Goal: Information Seeking & Learning: Compare options

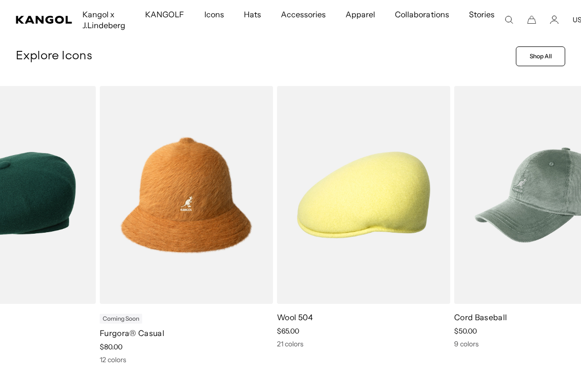
click at [112, 347] on span "price $80.00" at bounding box center [111, 346] width 23 height 9
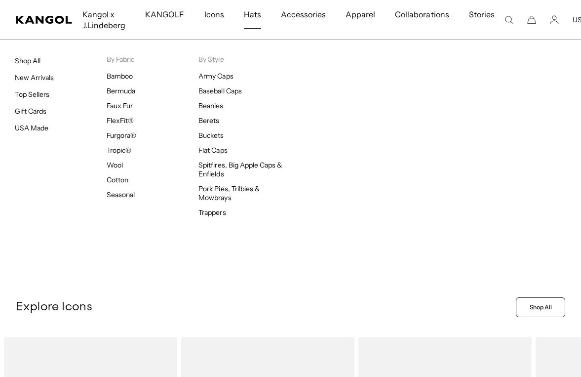
click at [36, 129] on link "USA Made" at bounding box center [32, 127] width 34 height 9
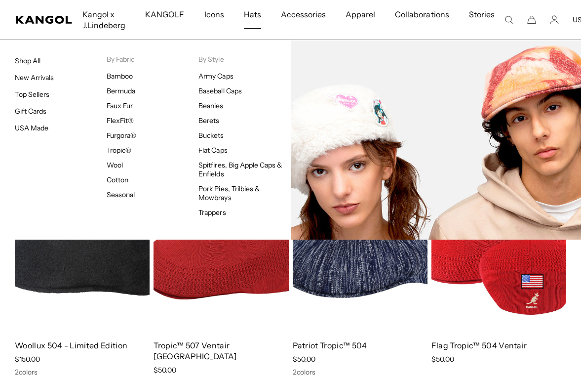
scroll to position [0, 203]
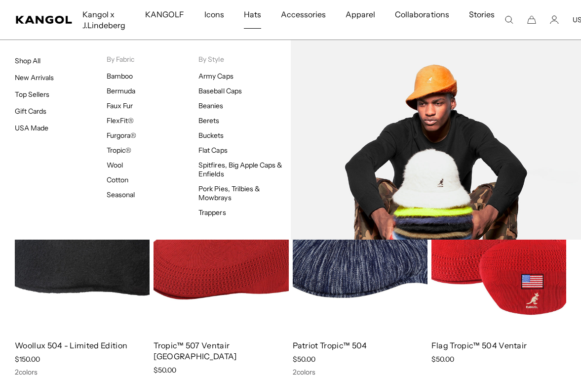
click at [211, 134] on link "Buckets" at bounding box center [211, 135] width 25 height 9
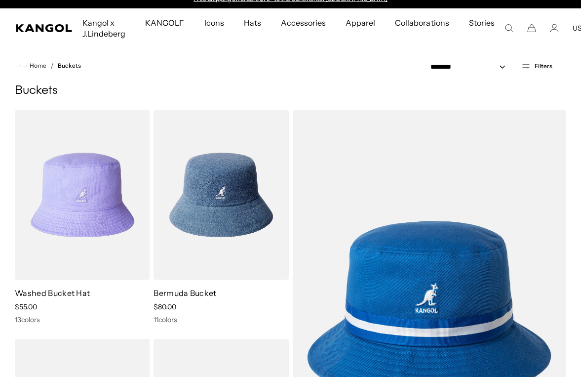
scroll to position [13, 0]
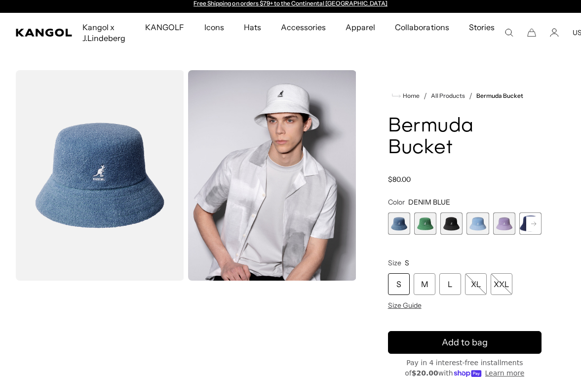
click at [504, 212] on span "5 of 11" at bounding box center [504, 223] width 22 height 22
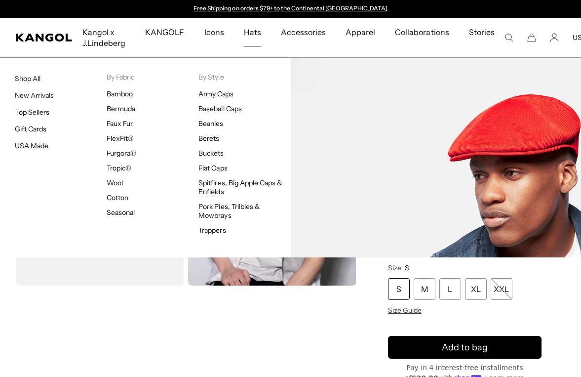
click at [113, 98] on link "Bamboo" at bounding box center [120, 93] width 26 height 9
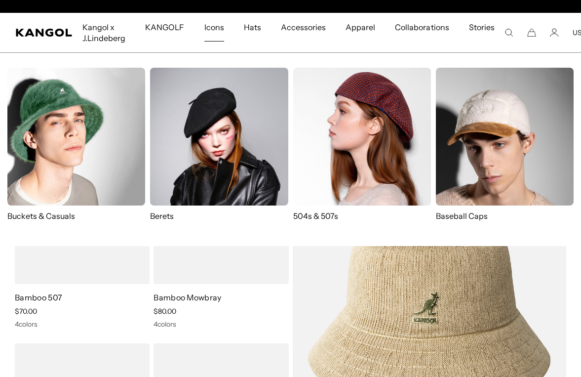
scroll to position [0, 203]
click at [62, 144] on img at bounding box center [76, 137] width 138 height 138
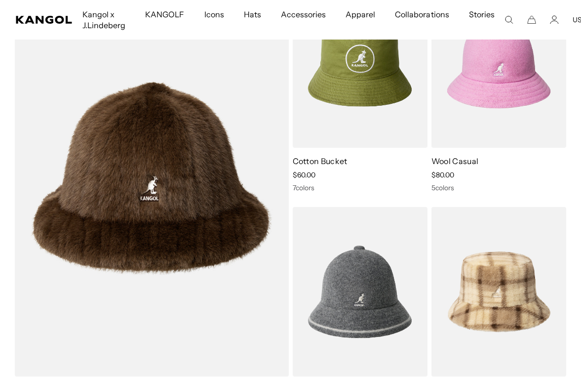
scroll to position [612, 0]
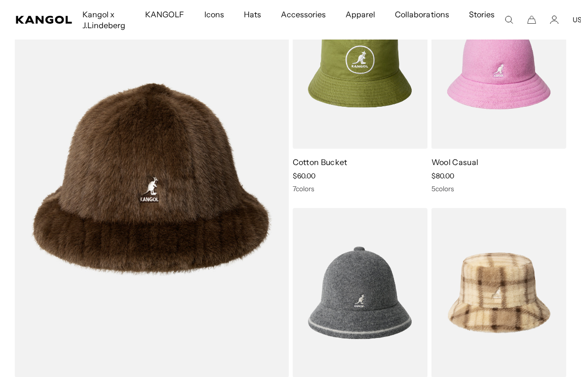
click at [0, 0] on img at bounding box center [0, 0] width 0 height 0
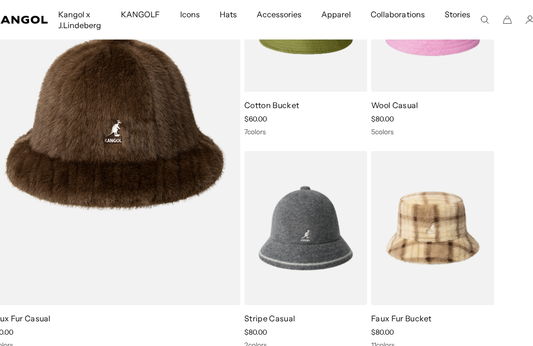
scroll to position [0, 0]
click at [0, 0] on img at bounding box center [0, 0] width 0 height 0
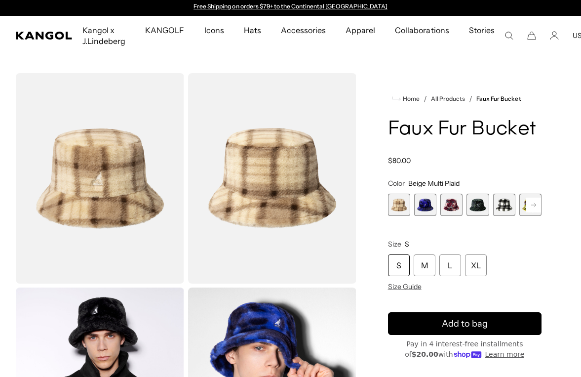
click at [541, 205] on rect at bounding box center [533, 205] width 15 height 15
click at [531, 206] on rect at bounding box center [533, 205] width 15 height 15
click at [530, 207] on rect at bounding box center [533, 205] width 15 height 15
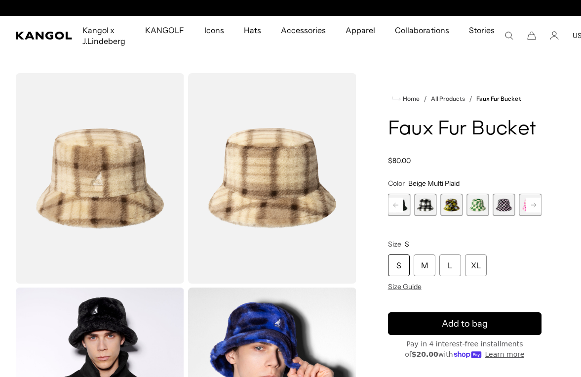
scroll to position [0, 203]
click at [529, 208] on rect at bounding box center [533, 205] width 15 height 15
click at [535, 203] on rect at bounding box center [533, 205] width 15 height 15
click at [501, 202] on span "10 of 12" at bounding box center [504, 205] width 22 height 22
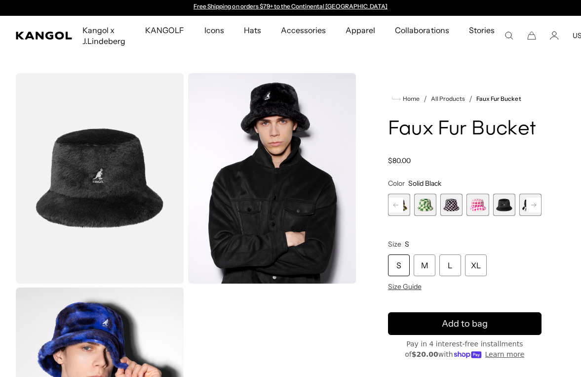
click at [531, 204] on icon at bounding box center [533, 204] width 5 height 4
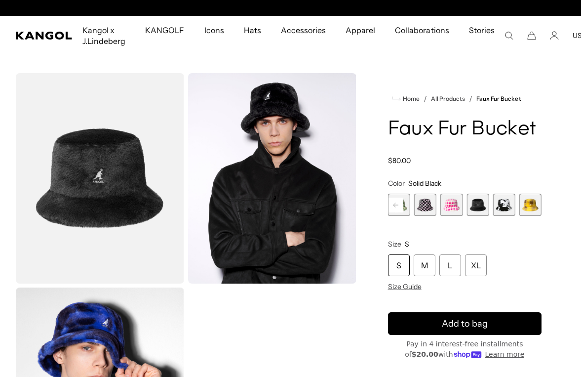
scroll to position [0, 203]
click at [529, 201] on span "12 of 12" at bounding box center [531, 205] width 22 height 22
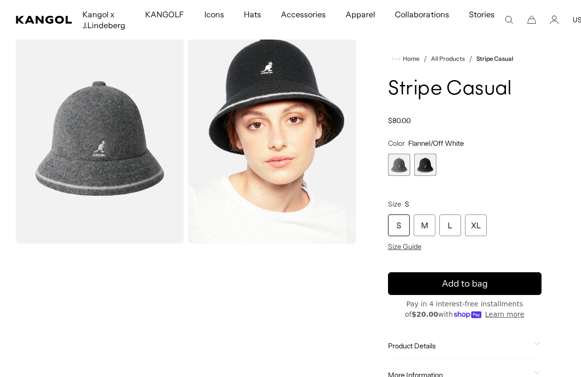
scroll to position [42, 0]
click at [431, 164] on span "2 of 2" at bounding box center [425, 165] width 22 height 22
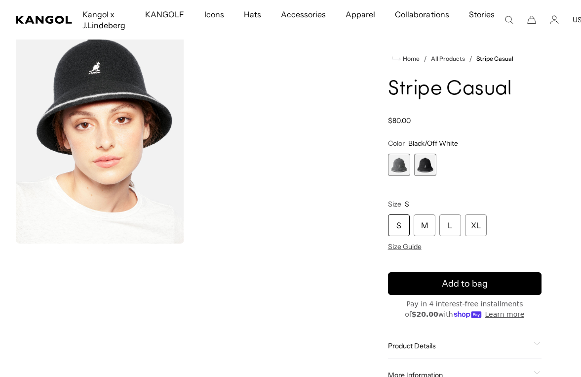
click at [401, 157] on span "1 of 2" at bounding box center [399, 165] width 22 height 22
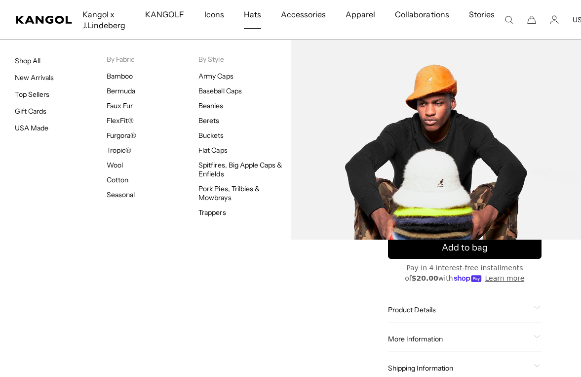
click at [218, 135] on link "Buckets" at bounding box center [211, 135] width 25 height 9
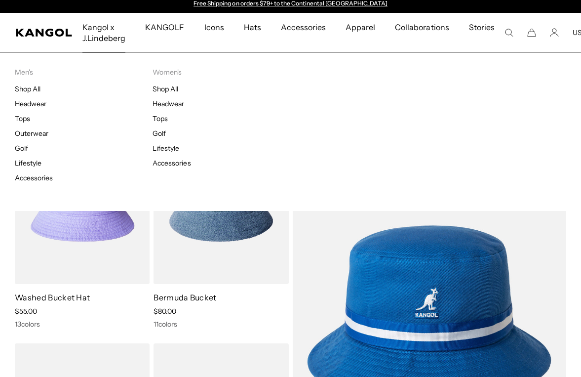
click at [183, 103] on link "Headwear" at bounding box center [169, 103] width 32 height 9
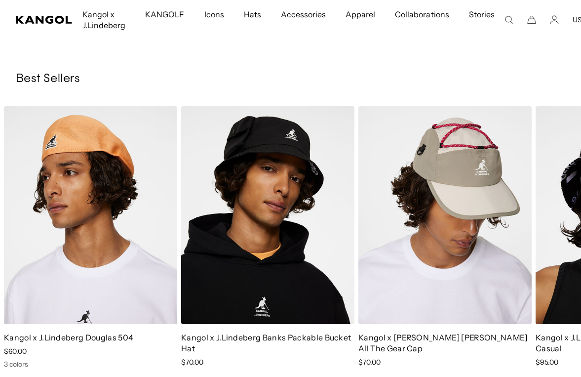
click at [0, 0] on img "3 of 5" at bounding box center [0, 0] width 0 height 0
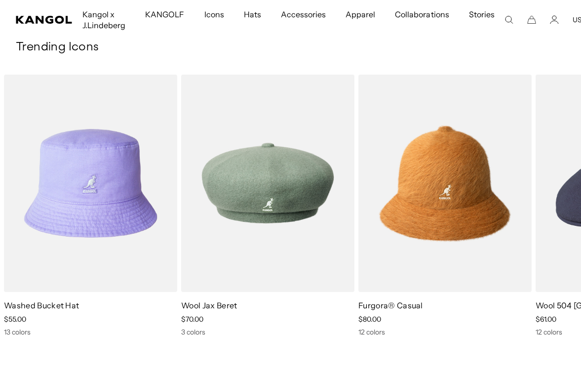
click at [0, 0] on img "4 of 5" at bounding box center [0, 0] width 0 height 0
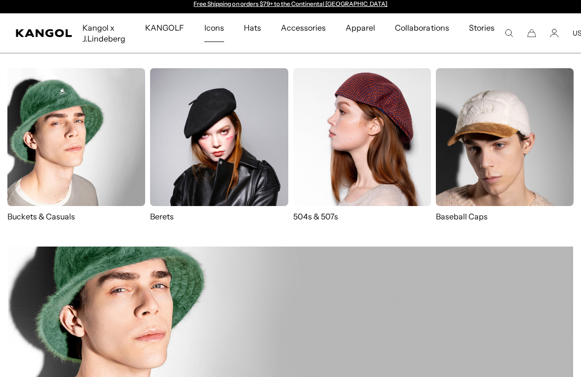
click at [53, 147] on img at bounding box center [76, 137] width 138 height 138
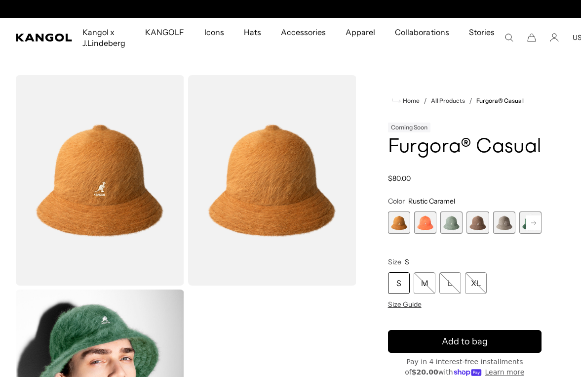
scroll to position [4, 0]
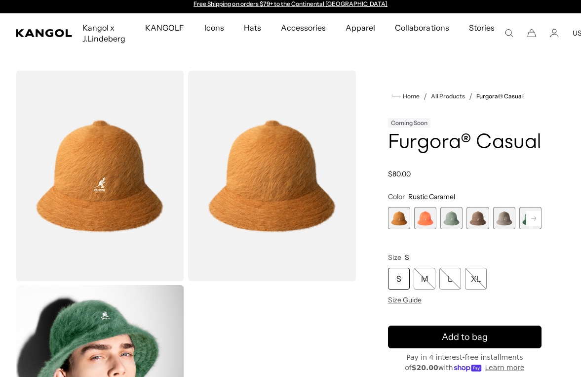
click at [479, 219] on span "4 of 12" at bounding box center [478, 218] width 22 height 22
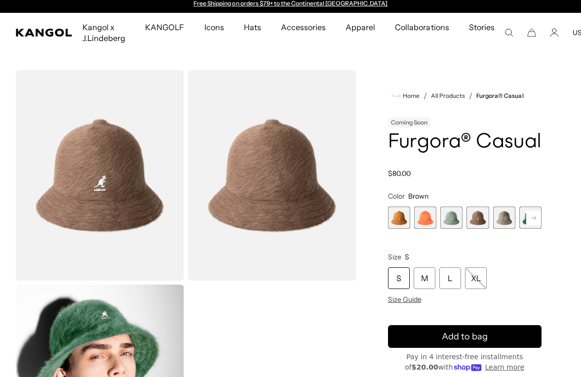
click at [535, 217] on rect at bounding box center [533, 217] width 15 height 15
click at [536, 215] on rect at bounding box center [533, 217] width 15 height 15
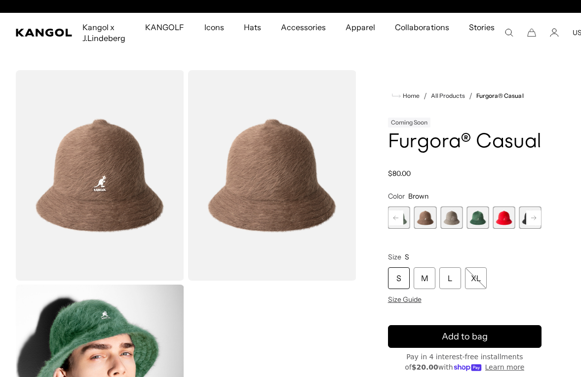
scroll to position [0, 203]
click at [535, 216] on icon at bounding box center [533, 217] width 5 height 4
click at [537, 217] on rect at bounding box center [533, 217] width 15 height 15
click at [538, 215] on rect at bounding box center [533, 217] width 15 height 15
click at [534, 219] on rect at bounding box center [533, 217] width 15 height 15
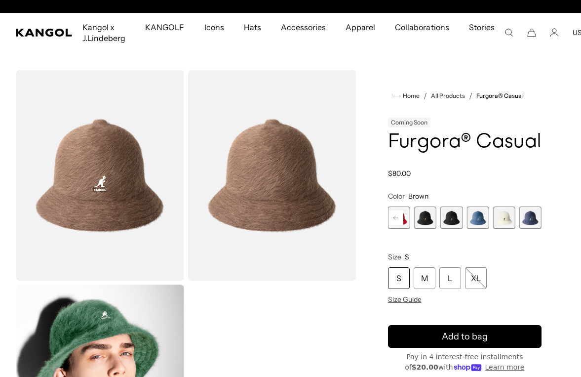
click at [538, 216] on span "12 of 12" at bounding box center [531, 217] width 22 height 22
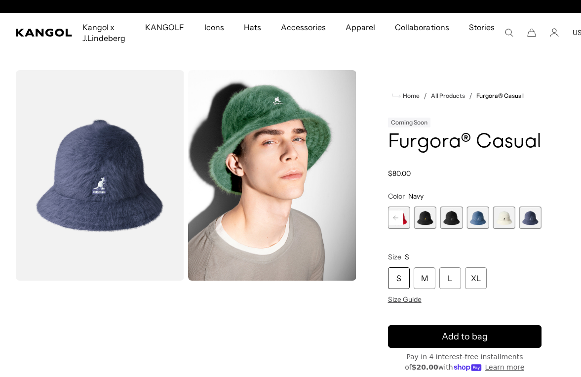
scroll to position [0, 203]
click at [398, 217] on rect at bounding box center [396, 217] width 15 height 15
click at [401, 217] on rect at bounding box center [396, 217] width 15 height 15
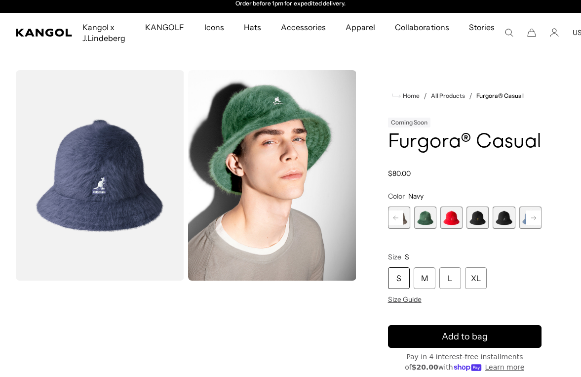
click at [401, 217] on rect at bounding box center [396, 217] width 15 height 15
click at [394, 222] on rect at bounding box center [396, 217] width 15 height 15
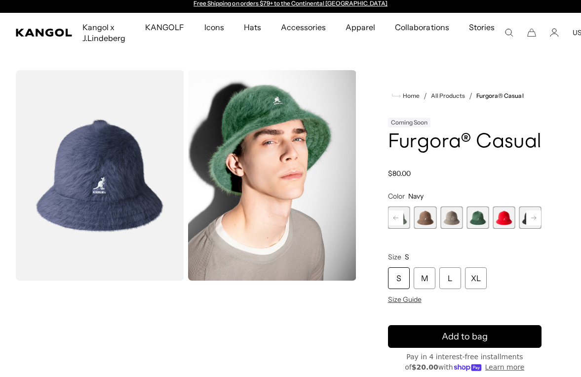
click at [405, 220] on span "3 of 12" at bounding box center [399, 217] width 22 height 22
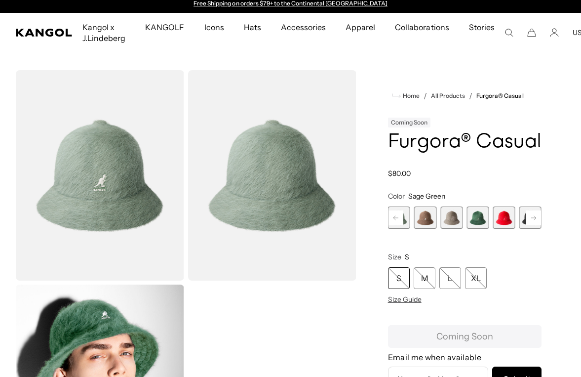
click at [429, 217] on span "4 of 12" at bounding box center [425, 217] width 22 height 22
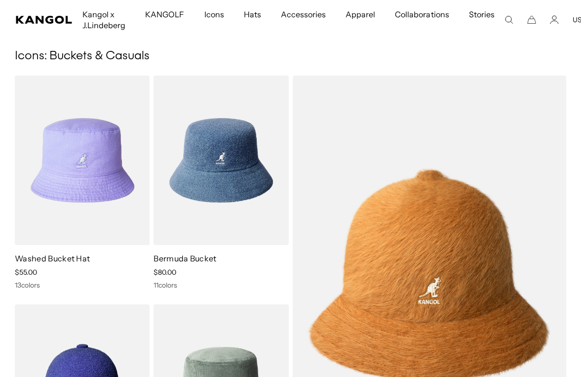
scroll to position [0, 203]
click at [0, 0] on img at bounding box center [0, 0] width 0 height 0
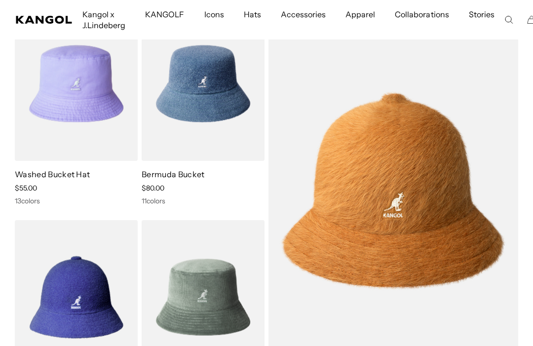
scroll to position [113, 0]
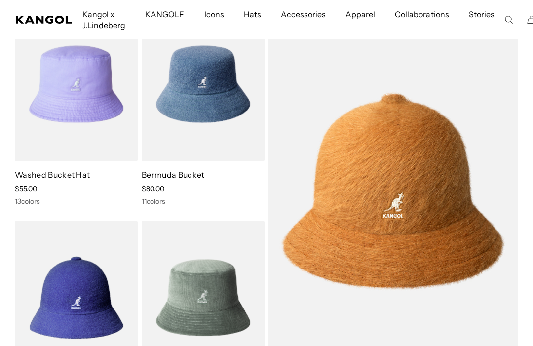
click at [0, 0] on img at bounding box center [0, 0] width 0 height 0
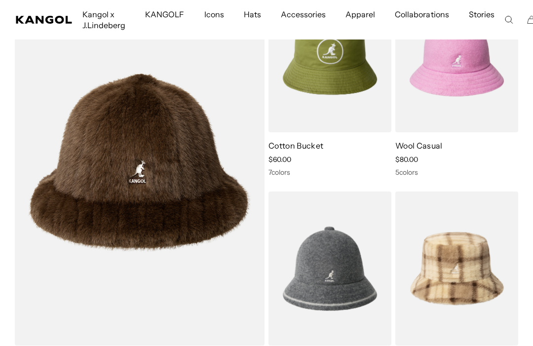
scroll to position [587, 0]
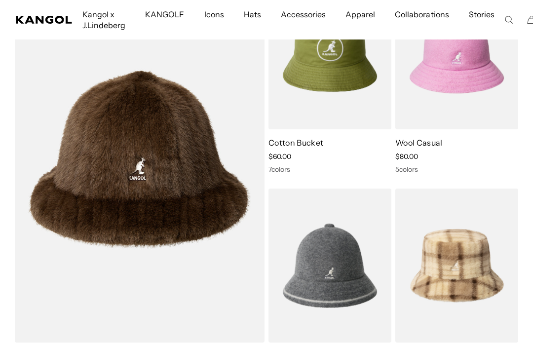
click at [0, 0] on img at bounding box center [0, 0] width 0 height 0
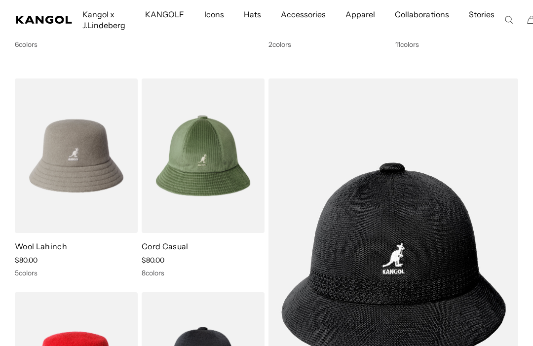
scroll to position [0, 0]
click at [0, 0] on img at bounding box center [0, 0] width 0 height 0
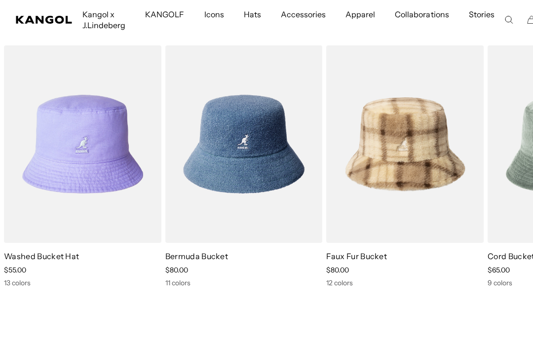
scroll to position [2152, 0]
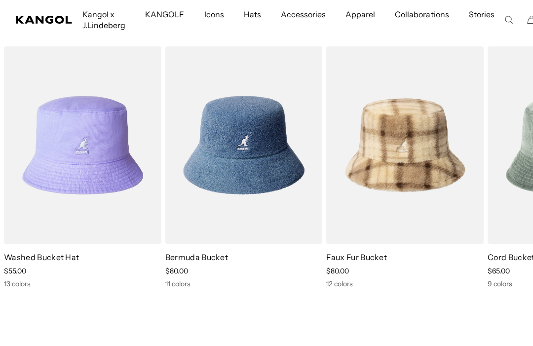
click at [0, 0] on img "3 of 10" at bounding box center [0, 0] width 0 height 0
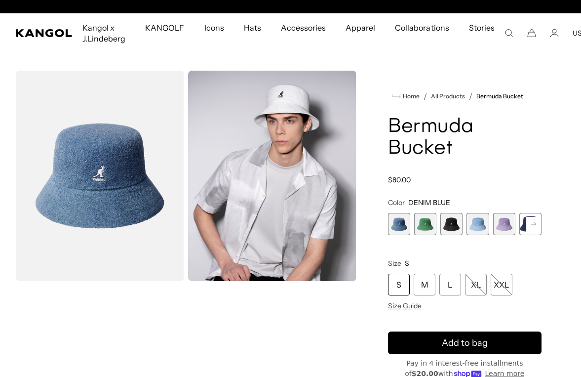
scroll to position [0, 203]
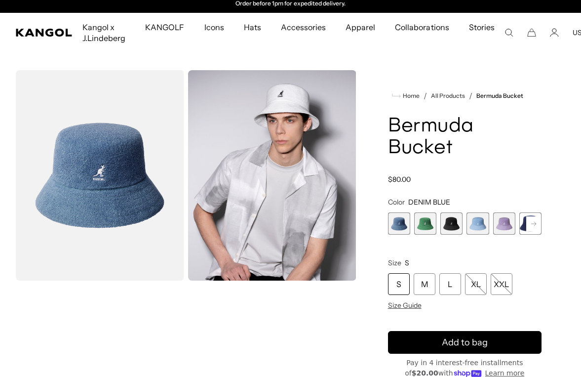
click at [531, 216] on rect at bounding box center [533, 223] width 15 height 15
click at [476, 212] on span "5 of 11" at bounding box center [478, 223] width 22 height 22
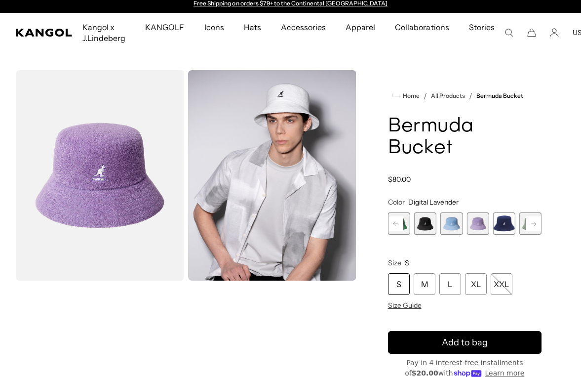
click at [540, 216] on rect at bounding box center [533, 223] width 15 height 15
click at [528, 216] on rect at bounding box center [533, 223] width 15 height 15
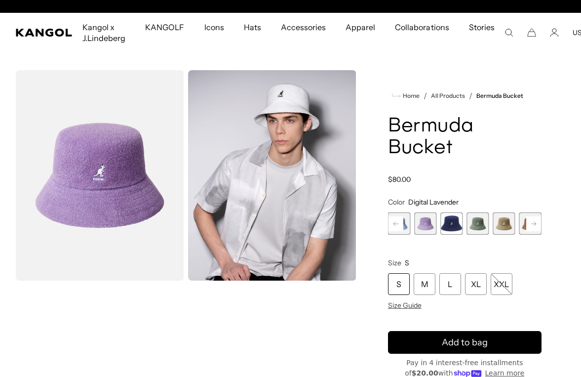
scroll to position [0, 203]
click at [535, 216] on rect at bounding box center [533, 223] width 15 height 15
click at [503, 212] on span "9 of 11" at bounding box center [504, 223] width 22 height 22
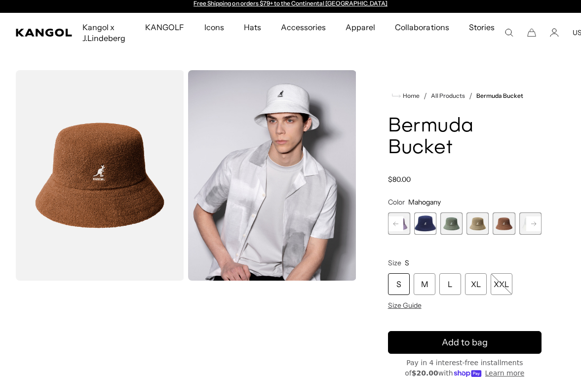
click at [511, 212] on span "9 of 11" at bounding box center [504, 223] width 22 height 22
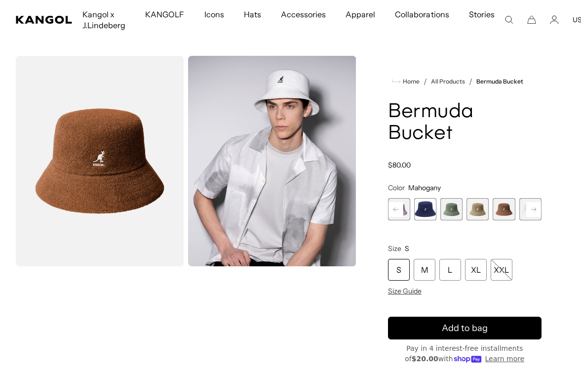
click at [502, 198] on span "9 of 11" at bounding box center [504, 209] width 22 height 22
click at [497, 198] on span "9 of 11" at bounding box center [504, 209] width 22 height 22
click at [434, 259] on div "M" at bounding box center [425, 270] width 22 height 22
click at [500, 198] on span "9 of 11" at bounding box center [504, 209] width 22 height 22
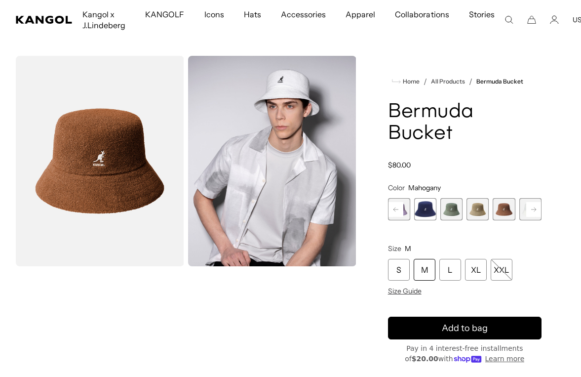
click at [504, 198] on span "9 of 11" at bounding box center [504, 209] width 22 height 22
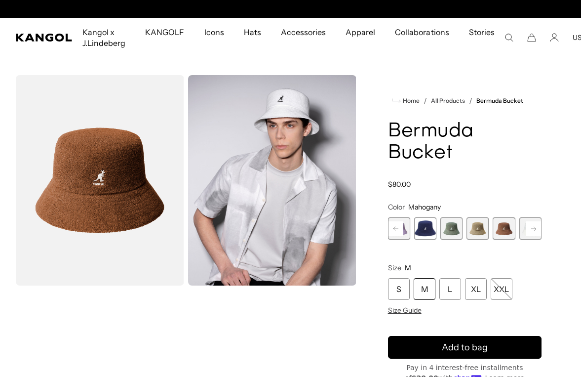
scroll to position [0, 0]
click at [504, 217] on span "9 of 11" at bounding box center [504, 228] width 22 height 22
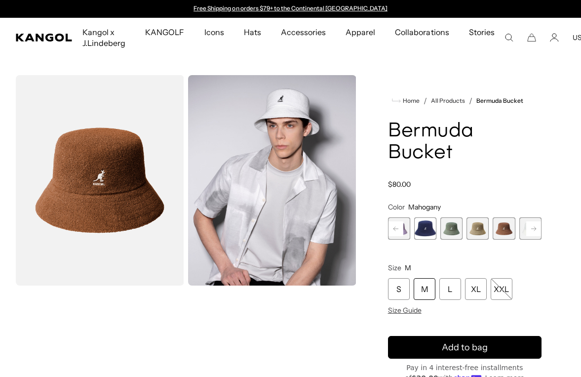
click at [533, 221] on rect at bounding box center [533, 228] width 15 height 15
click at [531, 217] on span "11 of 11" at bounding box center [531, 228] width 22 height 22
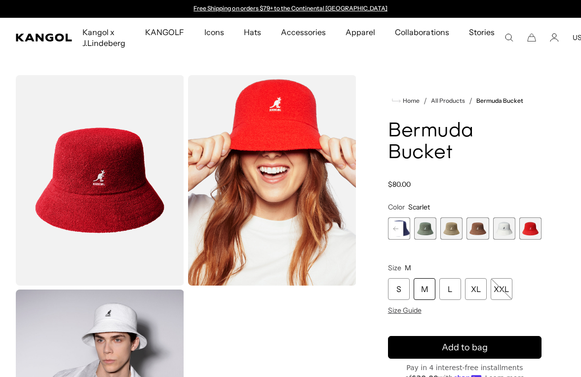
click at [533, 217] on span "11 of 11" at bounding box center [531, 228] width 22 height 22
click at [502, 217] on span "10 of 11" at bounding box center [504, 228] width 22 height 22
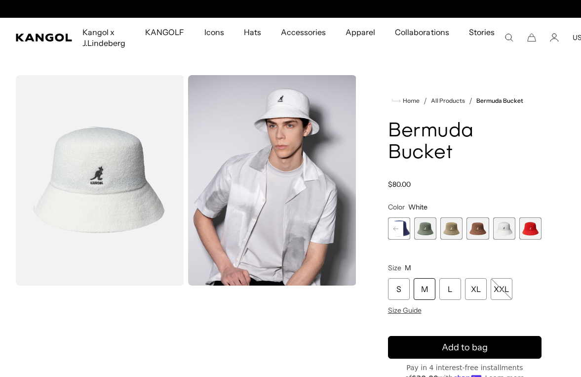
scroll to position [0, 203]
click at [480, 217] on span "9 of 11" at bounding box center [478, 228] width 22 height 22
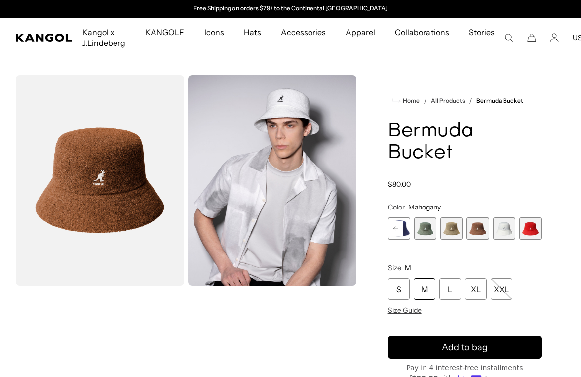
click at [403, 221] on rect at bounding box center [396, 228] width 15 height 15
click at [455, 217] on span "7 of 11" at bounding box center [452, 228] width 22 height 22
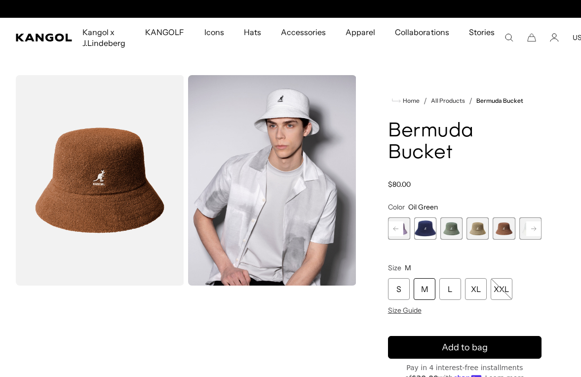
scroll to position [0, 203]
click at [400, 221] on rect at bounding box center [396, 228] width 15 height 15
click at [429, 217] on span "5 of 11" at bounding box center [425, 228] width 22 height 22
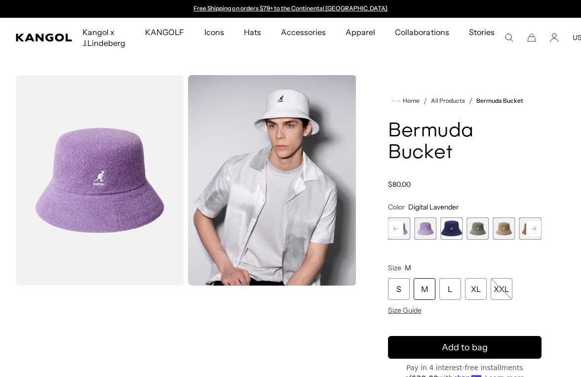
click at [456, 217] on span "6 of 11" at bounding box center [452, 228] width 22 height 22
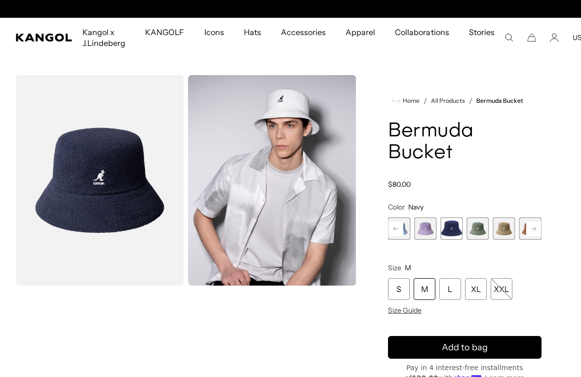
click at [484, 217] on span "7 of 11" at bounding box center [478, 228] width 22 height 22
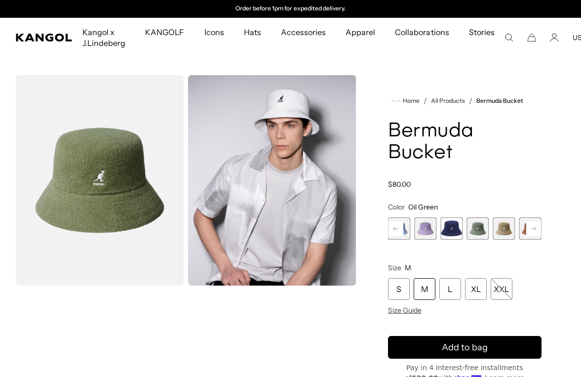
click at [505, 217] on span "8 of 11" at bounding box center [504, 228] width 22 height 22
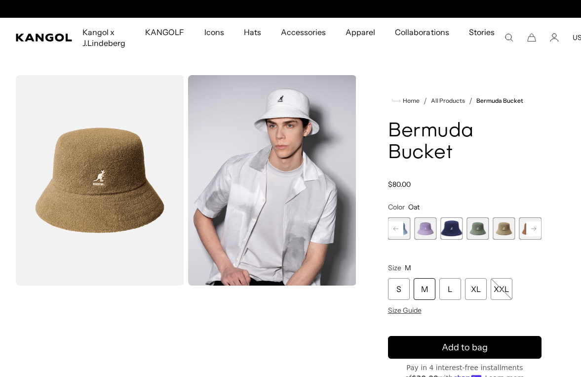
click at [399, 221] on rect at bounding box center [396, 228] width 15 height 15
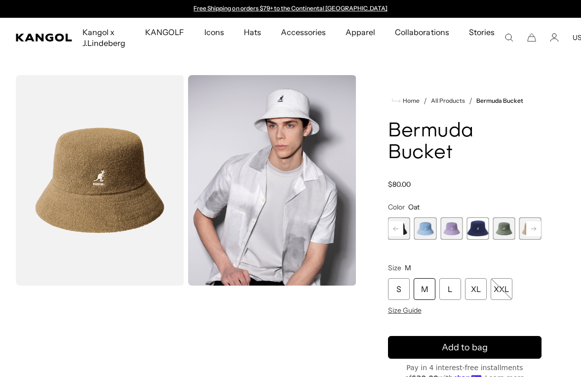
click at [401, 221] on rect at bounding box center [396, 228] width 15 height 15
click at [400, 221] on rect at bounding box center [396, 228] width 15 height 15
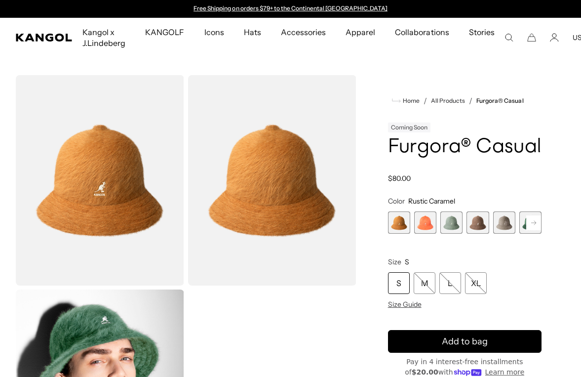
click at [481, 212] on span "4 of 12" at bounding box center [478, 222] width 22 height 22
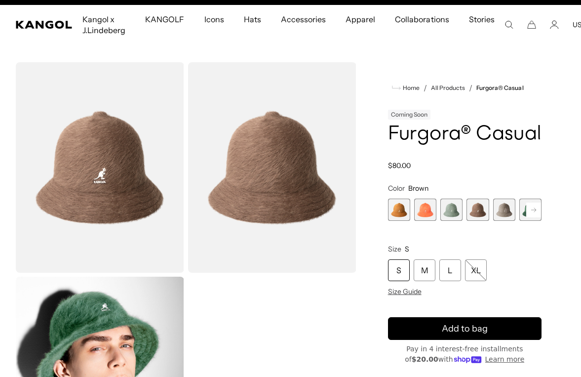
click at [538, 210] on rect at bounding box center [533, 209] width 15 height 15
click at [484, 210] on span "5 of 12" at bounding box center [478, 210] width 22 height 22
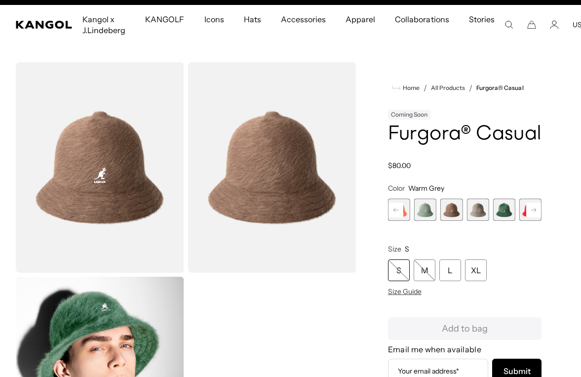
scroll to position [0, 203]
click at [478, 217] on span "5 of 12" at bounding box center [478, 210] width 22 height 22
click at [535, 206] on rect at bounding box center [533, 209] width 15 height 15
click at [534, 212] on rect at bounding box center [533, 209] width 15 height 15
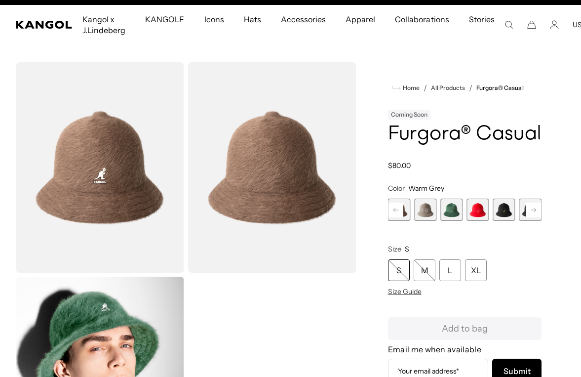
scroll to position [0, 203]
click at [540, 211] on rect at bounding box center [533, 209] width 15 height 15
click at [534, 213] on rect at bounding box center [533, 209] width 15 height 15
click at [536, 212] on rect at bounding box center [533, 209] width 15 height 15
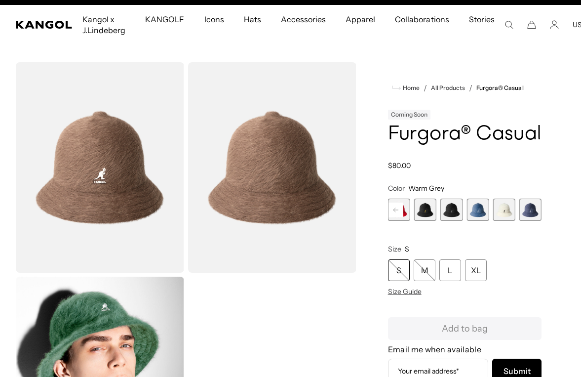
click at [535, 212] on span "12 of 12" at bounding box center [531, 210] width 22 height 22
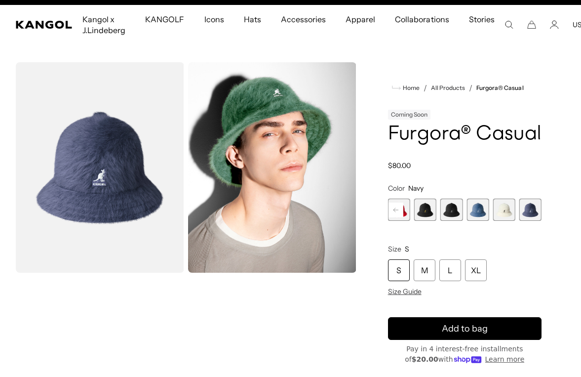
click at [427, 270] on div "M" at bounding box center [425, 270] width 22 height 22
click at [398, 205] on rect at bounding box center [396, 209] width 15 height 15
click at [401, 211] on rect at bounding box center [396, 209] width 15 height 15
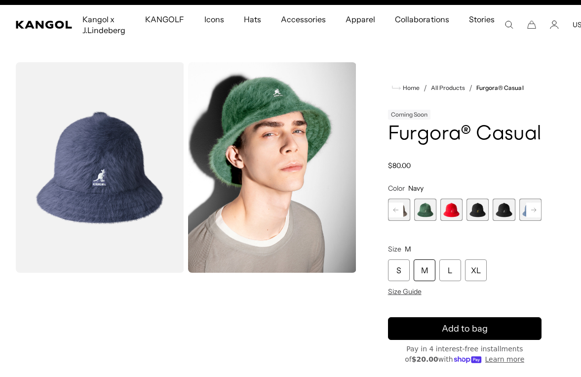
click at [403, 210] on rect at bounding box center [396, 209] width 15 height 15
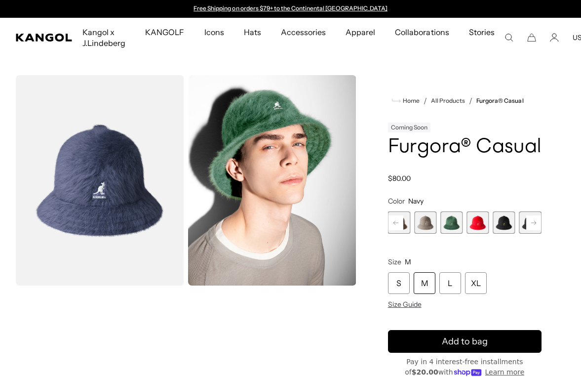
click at [403, 226] on rect at bounding box center [396, 222] width 15 height 15
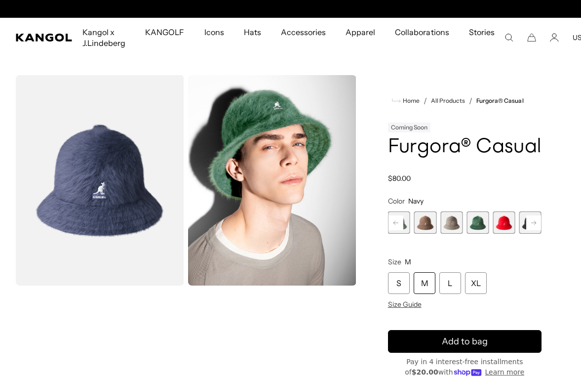
scroll to position [0, 203]
click at [406, 224] on span "3 of 12" at bounding box center [399, 222] width 22 height 22
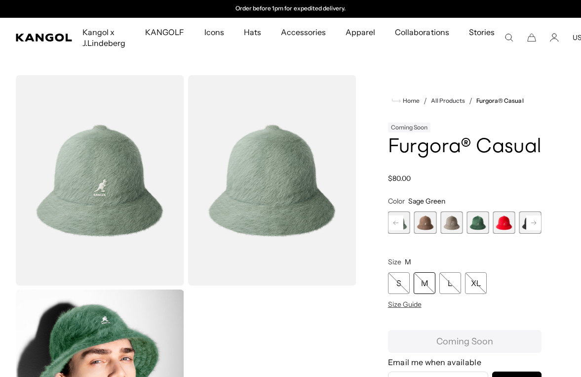
click at [405, 220] on span "3 of 12" at bounding box center [399, 222] width 22 height 22
click at [427, 224] on span "4 of 12" at bounding box center [425, 222] width 22 height 22
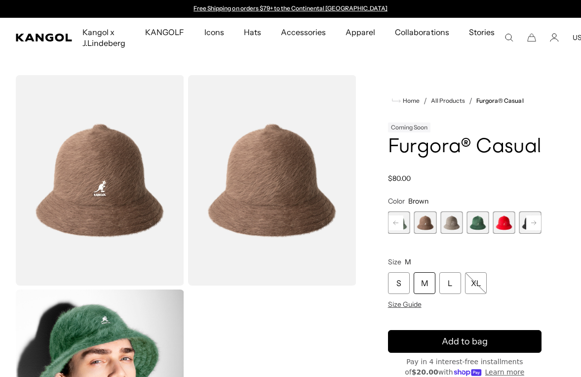
click at [404, 223] on span "3 of 12" at bounding box center [399, 222] width 22 height 22
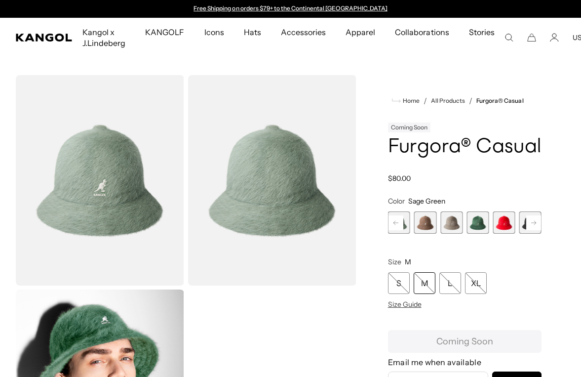
click at [398, 224] on rect at bounding box center [396, 222] width 15 height 15
click at [398, 223] on rect at bounding box center [396, 222] width 15 height 15
click at [392, 230] on icon at bounding box center [396, 223] width 15 height 16
click at [405, 221] on span "1 of 12" at bounding box center [399, 222] width 22 height 22
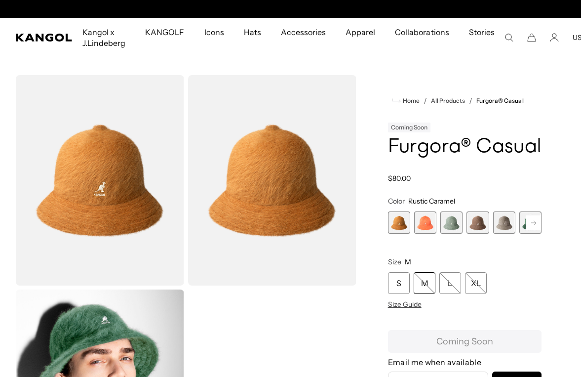
scroll to position [0, 203]
click at [433, 220] on span "2 of 12" at bounding box center [425, 222] width 22 height 22
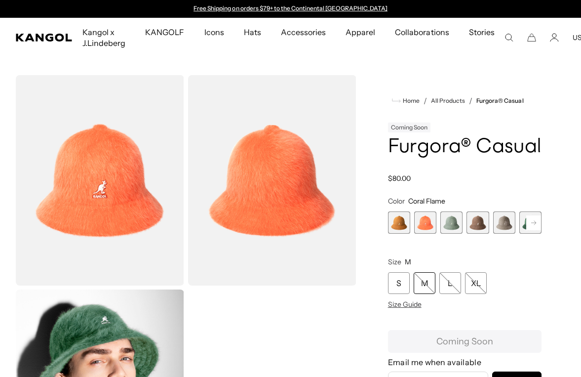
click at [430, 223] on span "2 of 12" at bounding box center [425, 222] width 22 height 22
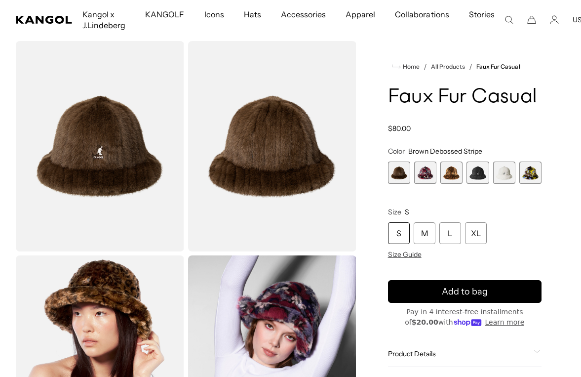
scroll to position [35, 0]
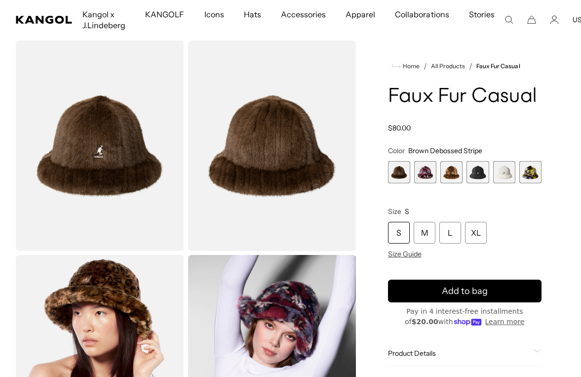
click at [478, 176] on span "4 of 6" at bounding box center [478, 172] width 22 height 22
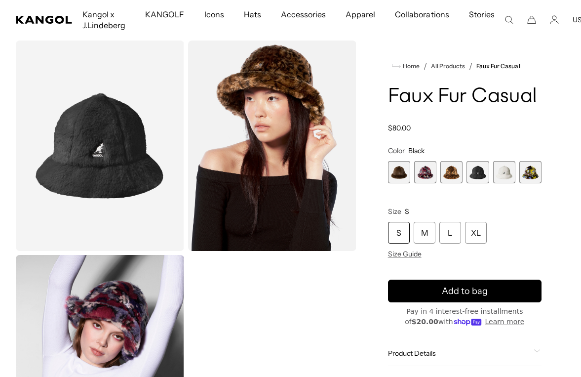
scroll to position [0, 203]
click at [505, 169] on span "5 of 6" at bounding box center [504, 172] width 22 height 22
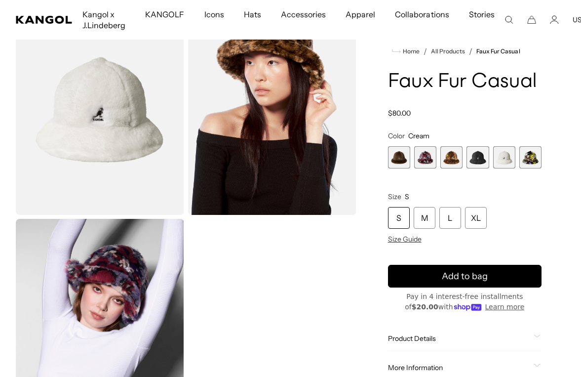
scroll to position [0, 203]
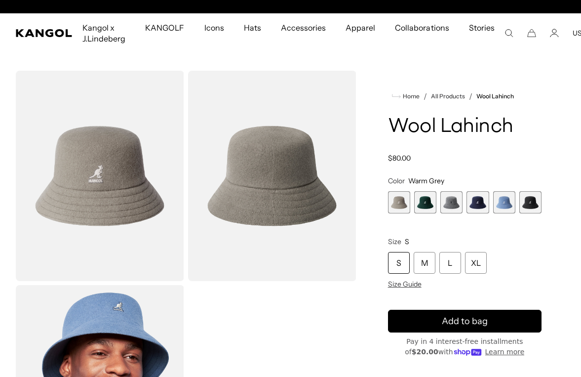
scroll to position [0, 203]
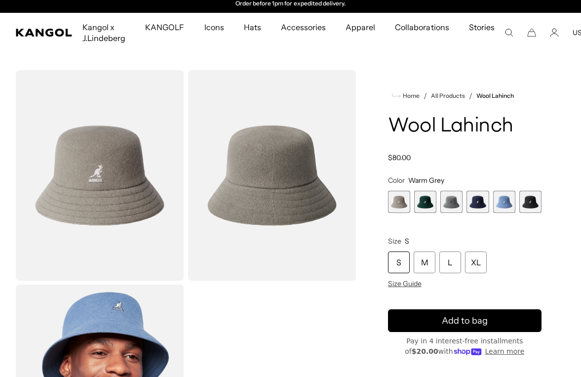
click at [453, 203] on span "3 of 6" at bounding box center [452, 202] width 22 height 22
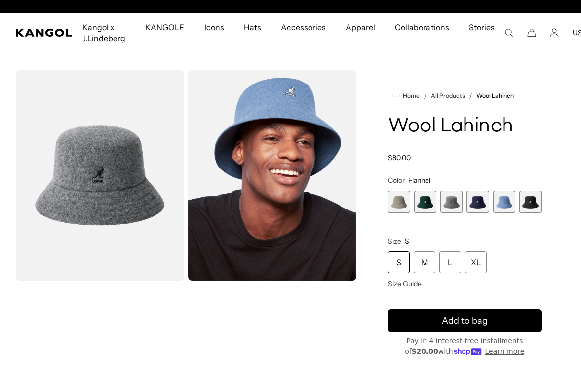
scroll to position [0, 203]
click at [482, 199] on span "4 of 6" at bounding box center [478, 202] width 22 height 22
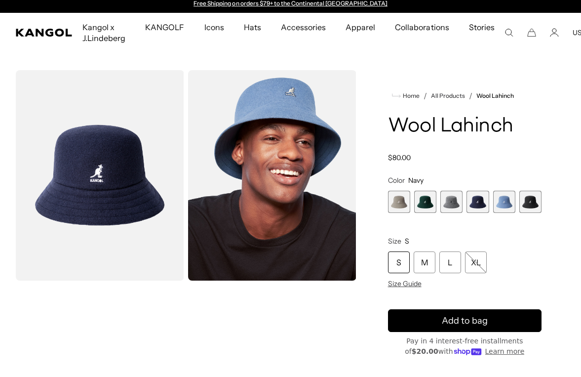
click at [480, 199] on span "4 of 6" at bounding box center [478, 202] width 22 height 22
click at [507, 202] on span "5 of 6" at bounding box center [504, 202] width 22 height 22
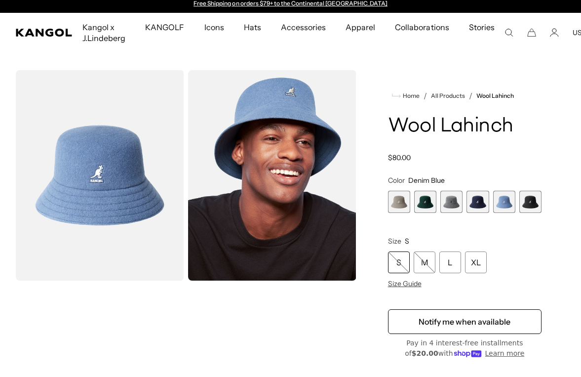
click at [537, 198] on span "6 of 6" at bounding box center [531, 202] width 22 height 22
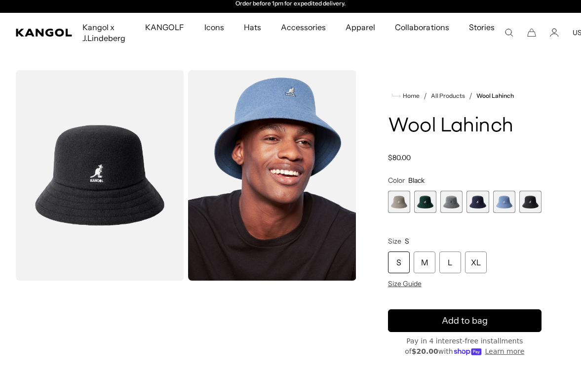
click at [502, 202] on span "5 of 6" at bounding box center [504, 202] width 22 height 22
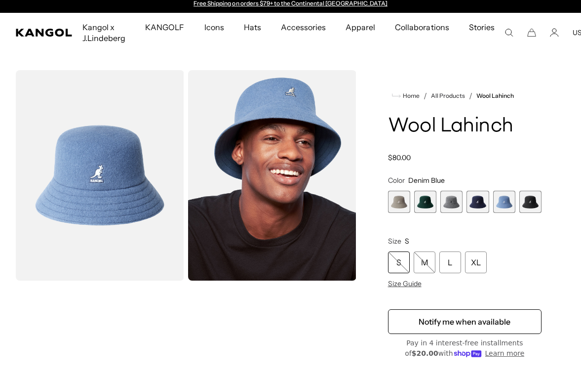
click at [410, 200] on span "1 of 6" at bounding box center [399, 202] width 22 height 22
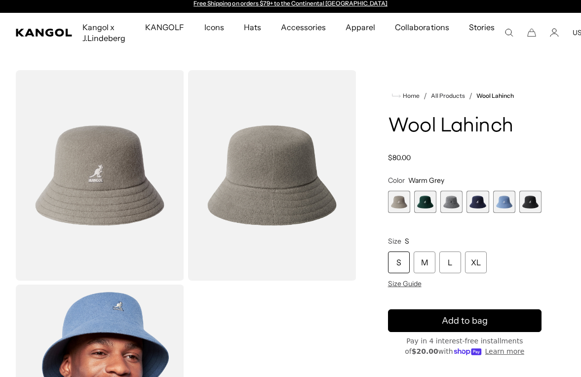
scroll to position [0, 203]
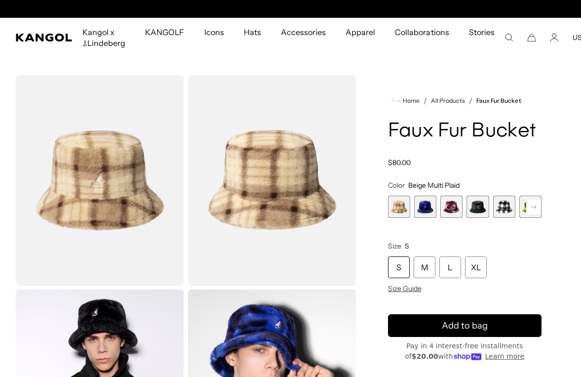
click at [536, 204] on icon at bounding box center [533, 206] width 5 height 4
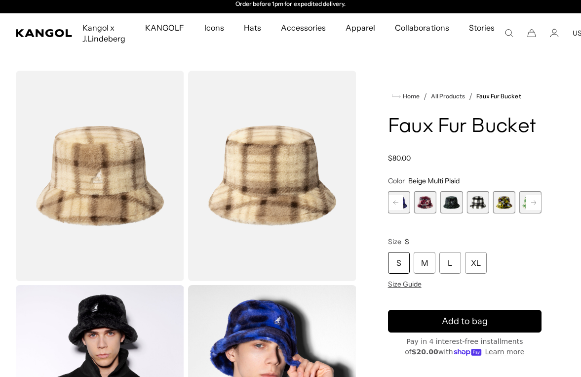
scroll to position [5, 0]
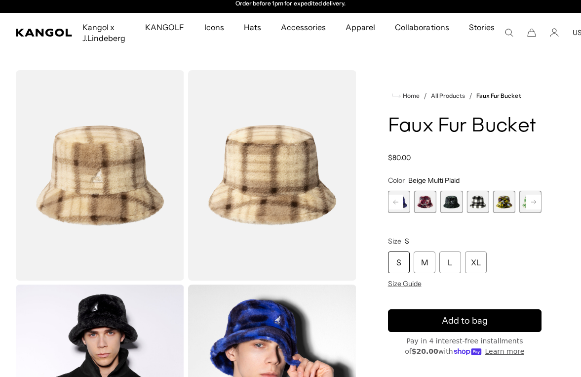
click at [477, 208] on span "5 of 12" at bounding box center [478, 202] width 22 height 22
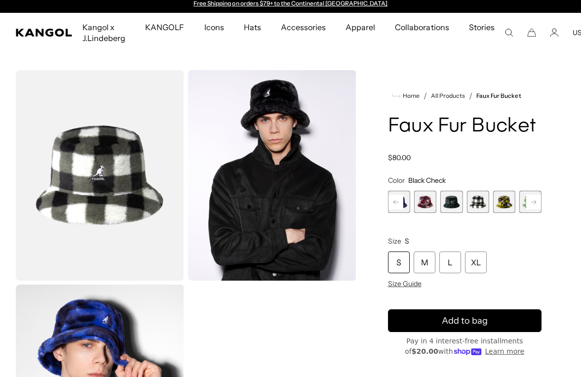
click at [539, 200] on rect at bounding box center [533, 202] width 15 height 15
click at [537, 200] on rect at bounding box center [533, 202] width 15 height 15
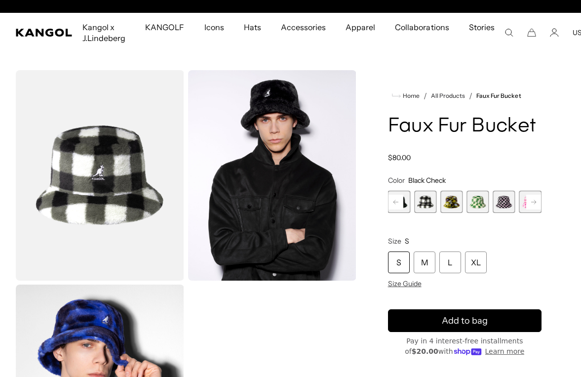
click at [538, 199] on rect at bounding box center [533, 202] width 15 height 15
click at [537, 200] on rect at bounding box center [533, 202] width 15 height 15
click at [534, 202] on rect at bounding box center [533, 202] width 15 height 15
click at [541, 197] on span "12 of 12" at bounding box center [531, 202] width 22 height 22
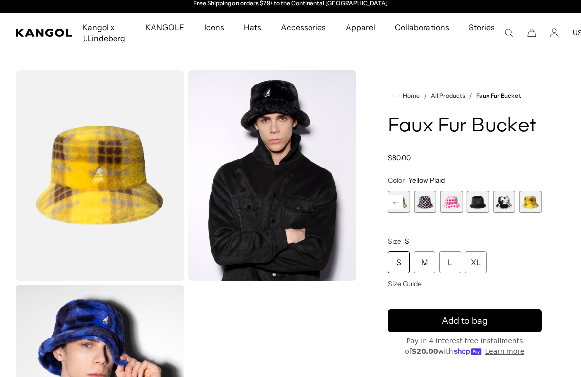
click at [401, 203] on rect at bounding box center [396, 202] width 15 height 15
click at [393, 203] on rect at bounding box center [396, 202] width 15 height 15
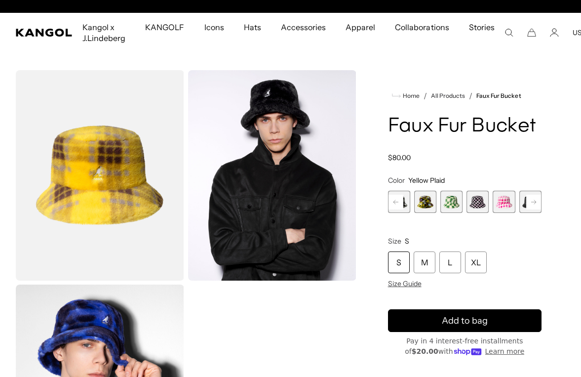
click at [395, 205] on rect at bounding box center [396, 202] width 15 height 15
click at [401, 199] on rect at bounding box center [396, 202] width 15 height 15
click at [400, 204] on rect at bounding box center [396, 202] width 15 height 15
click at [404, 204] on span "2 of 12" at bounding box center [399, 202] width 22 height 22
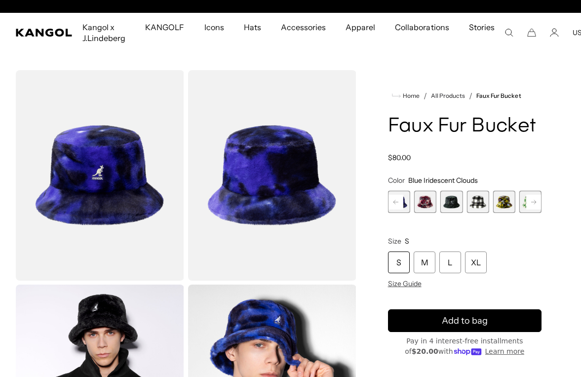
click at [404, 200] on span "2 of 12" at bounding box center [399, 202] width 22 height 22
click at [401, 203] on rect at bounding box center [396, 202] width 15 height 15
click at [403, 206] on span "1 of 12" at bounding box center [399, 202] width 22 height 22
